Goal: Find contact information: Find contact information

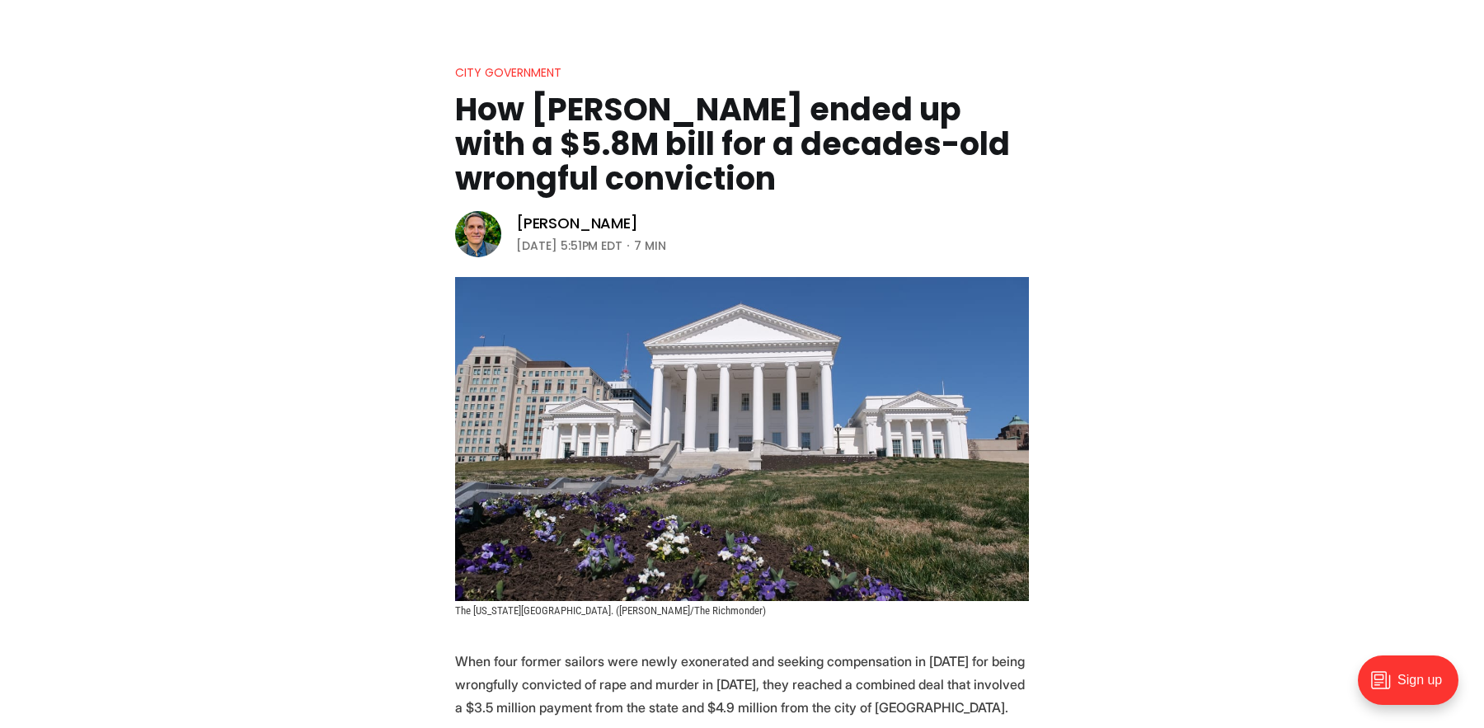
scroll to position [121, 0]
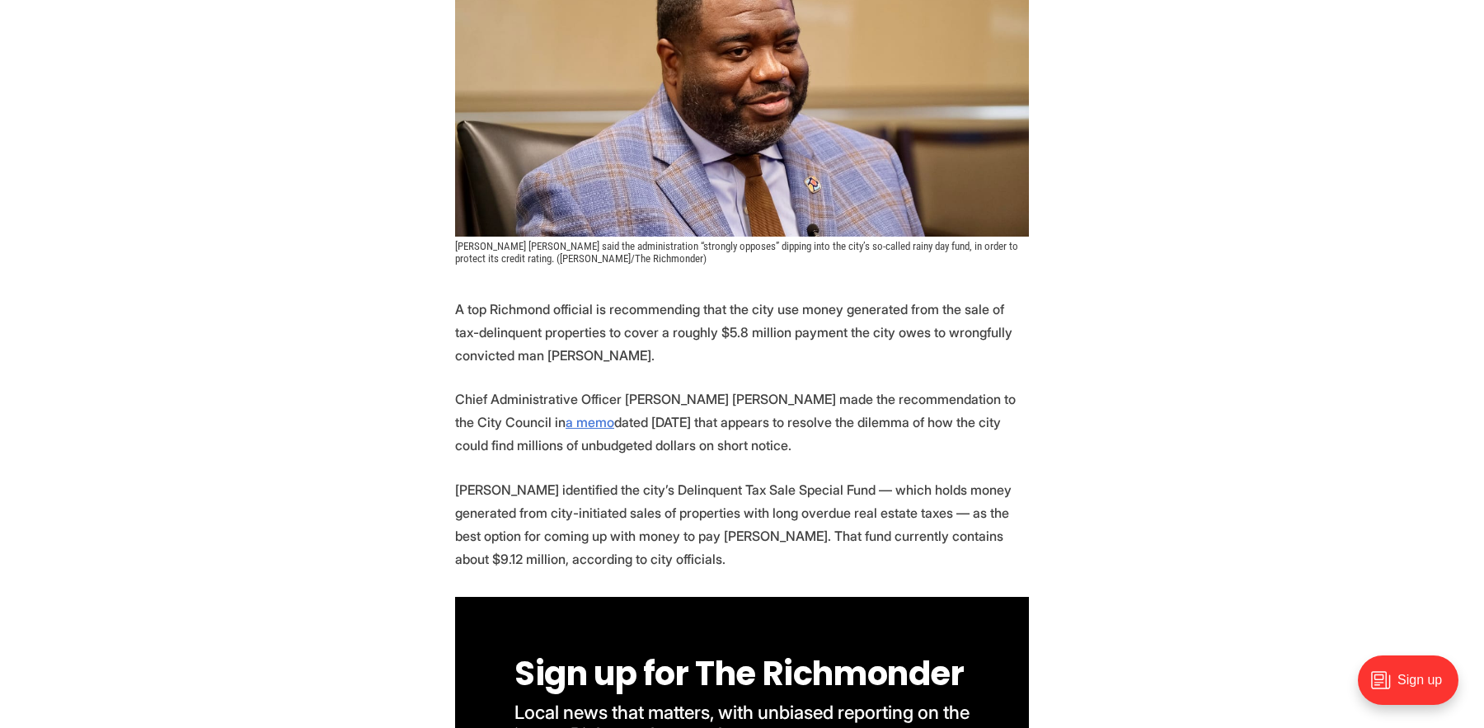
scroll to position [497, 0]
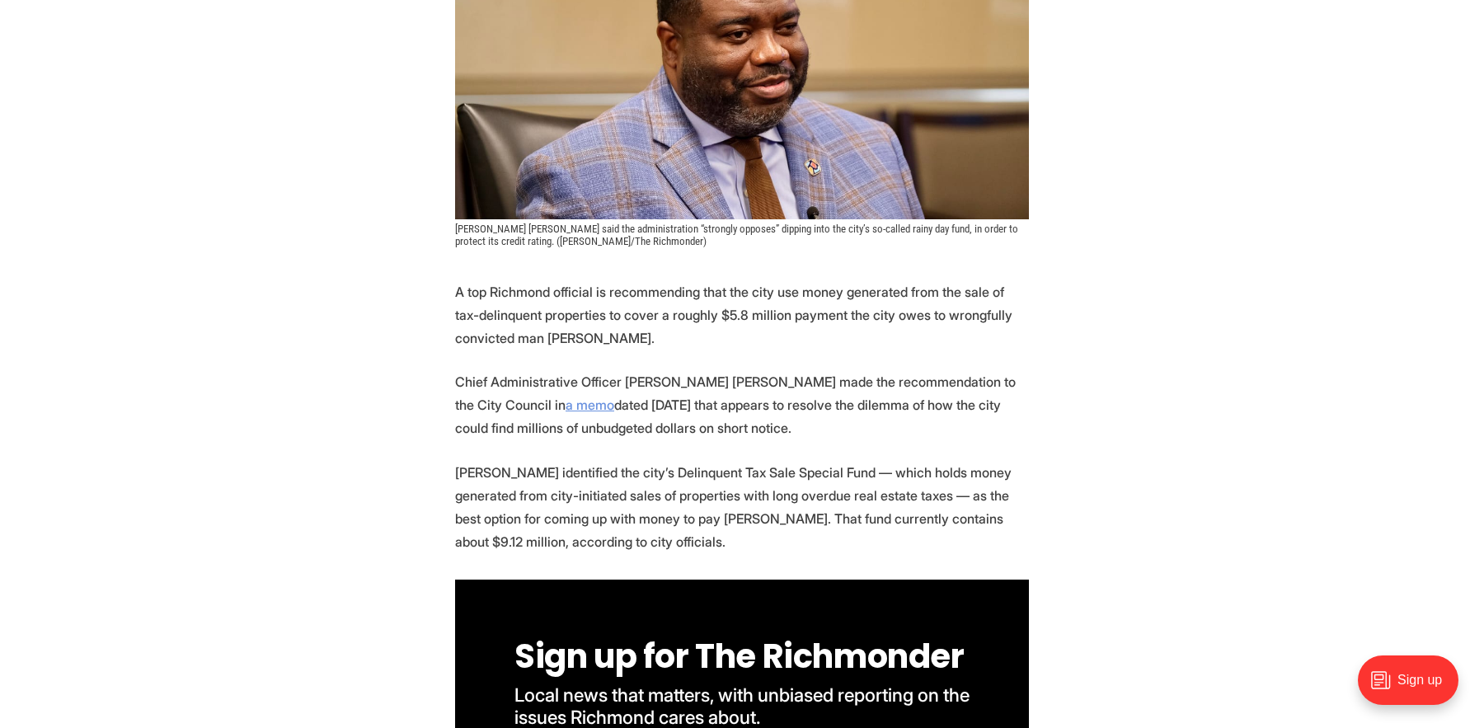
click at [565, 404] on link "a memo" at bounding box center [589, 404] width 49 height 16
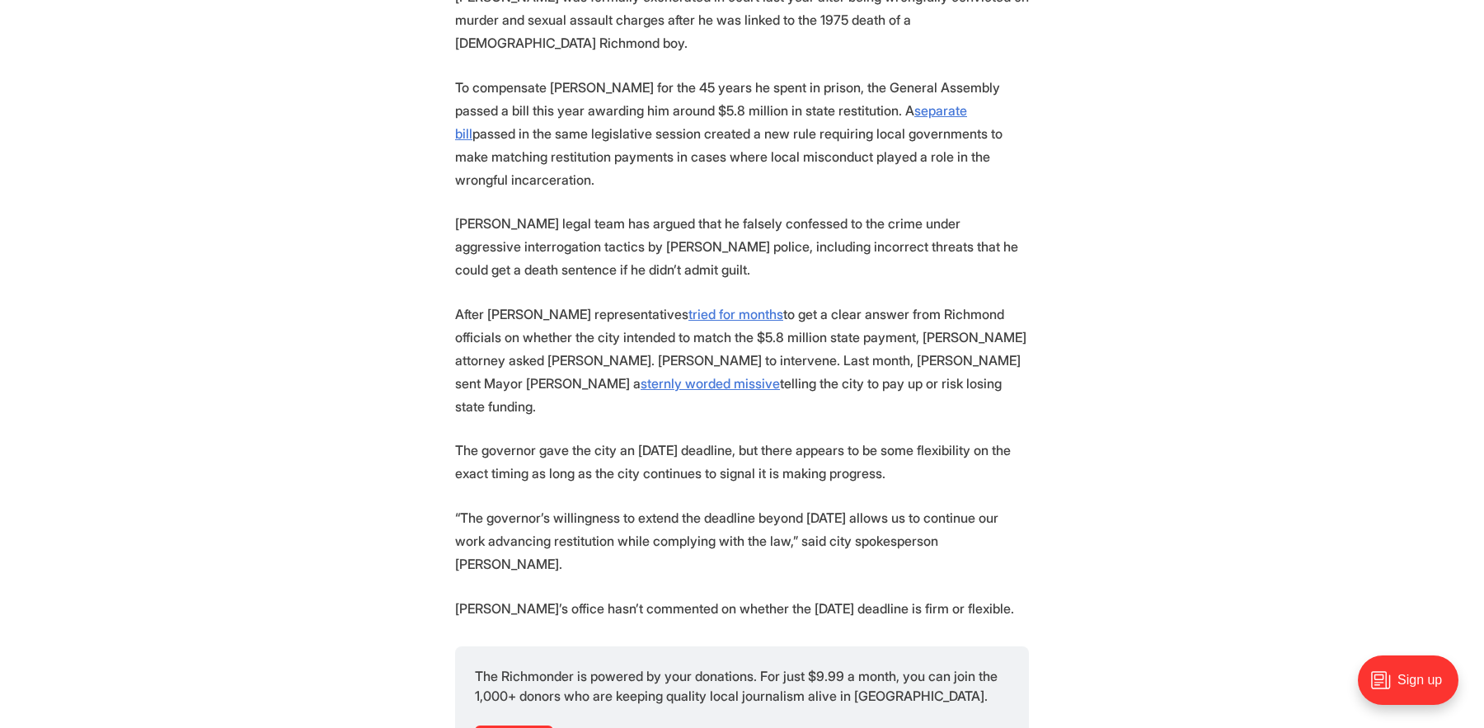
scroll to position [1738, 0]
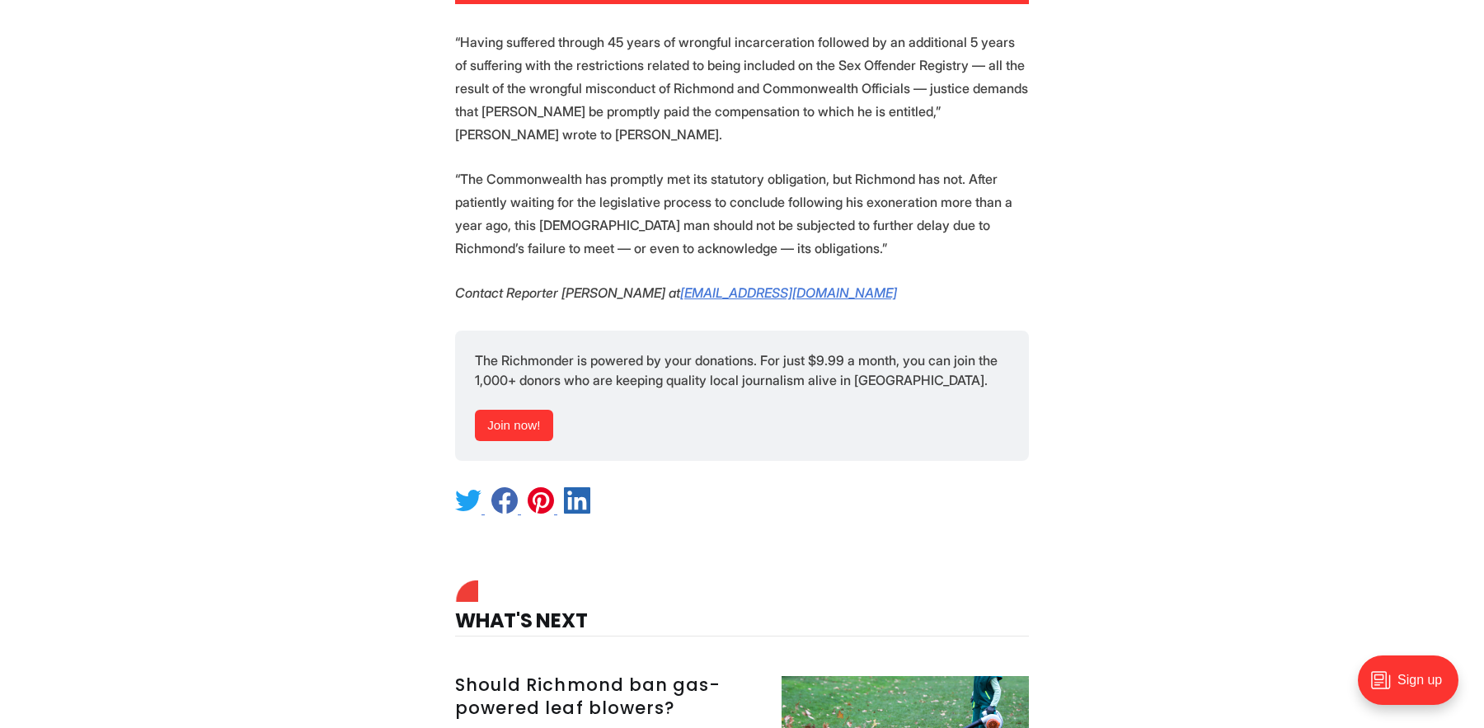
scroll to position [2961, 0]
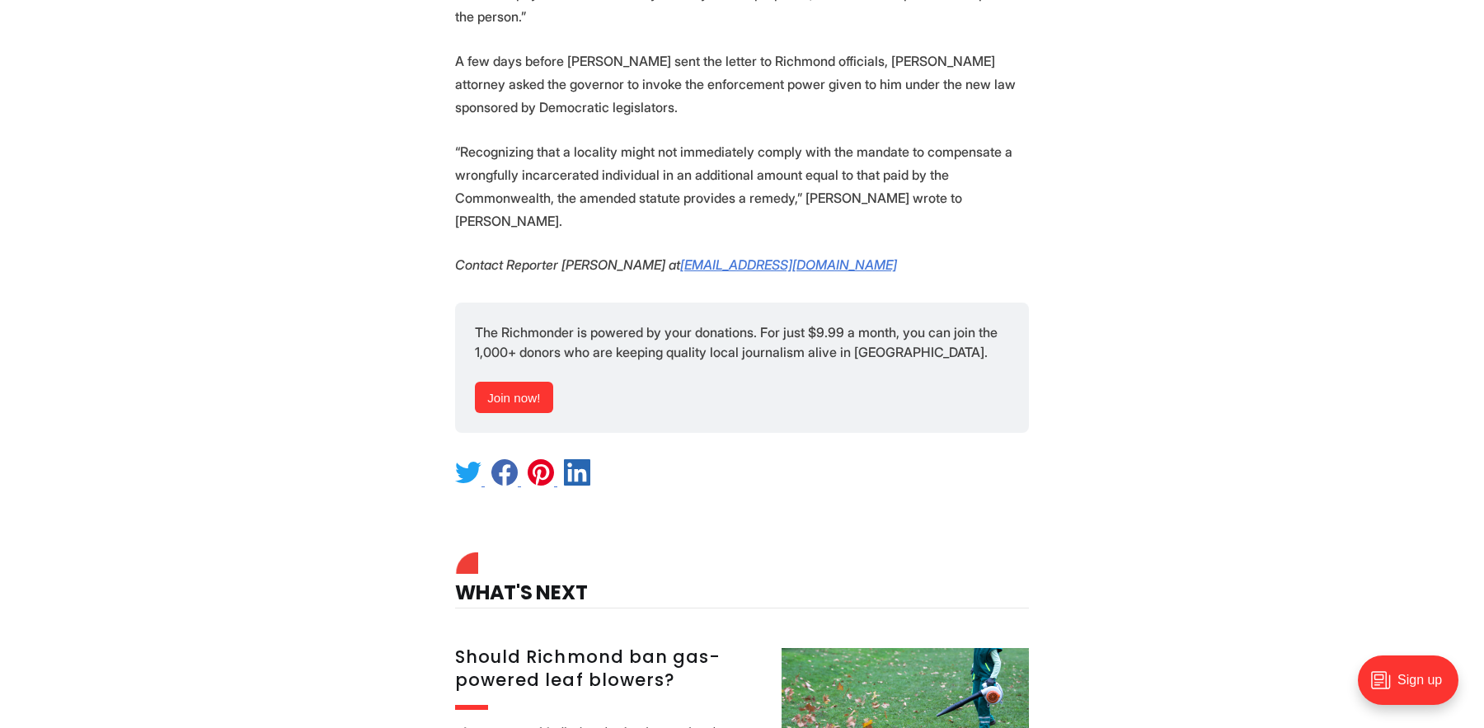
scroll to position [4803, 0]
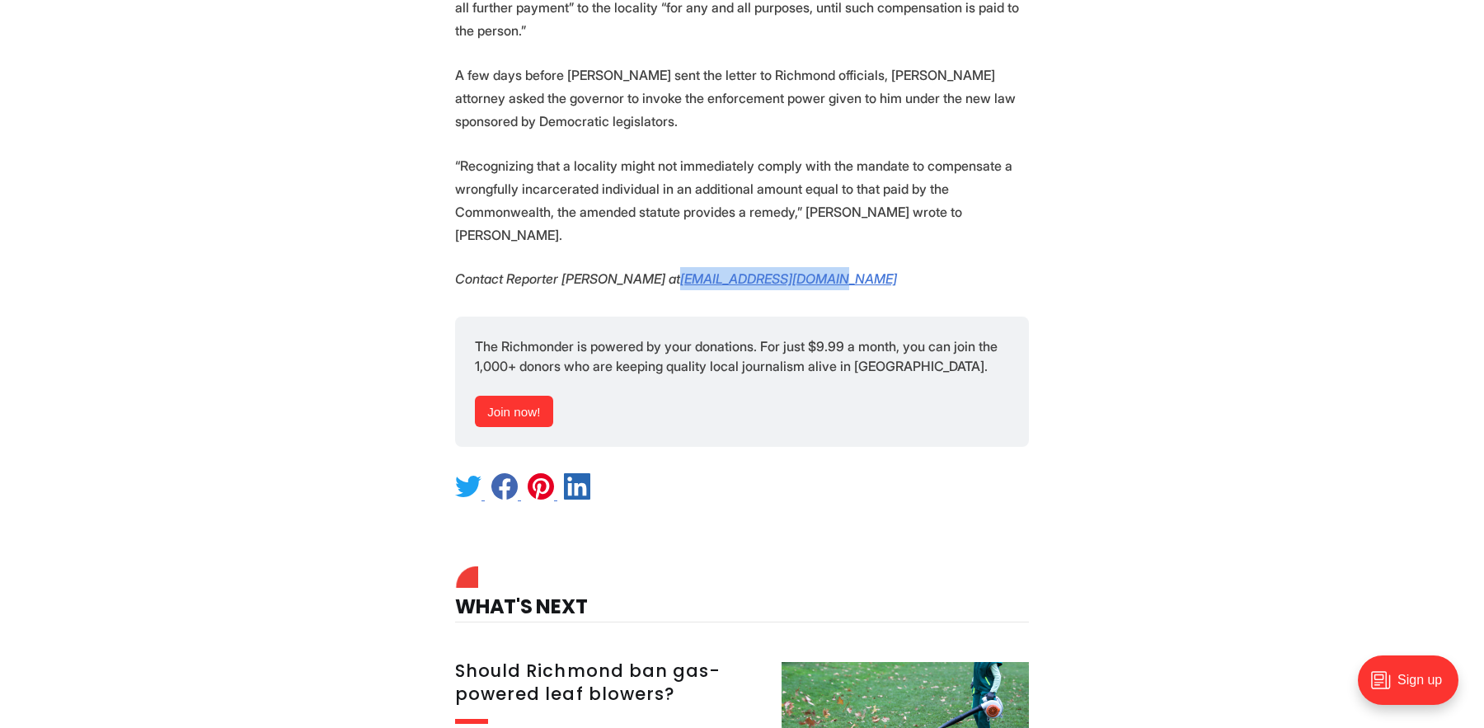
drag, startPoint x: 864, startPoint y: 134, endPoint x: 700, endPoint y: 137, distance: 164.1
click at [700, 267] on p "Contact Reporter Graham Moomaw at gmoomaw@richmonder.org" at bounding box center [742, 278] width 574 height 23
copy em "[EMAIL_ADDRESS][DOMAIN_NAME]"
